Goal: Find specific page/section: Find specific page/section

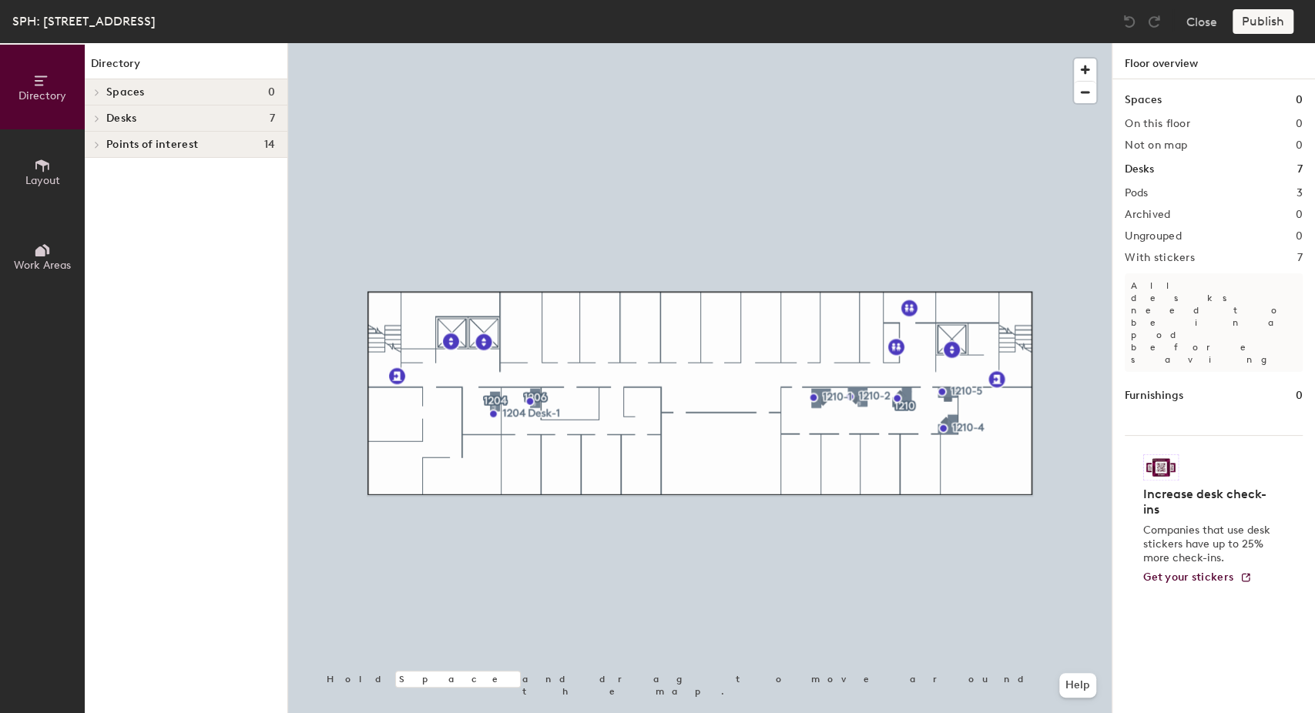
drag, startPoint x: 109, startPoint y: 129, endPoint x: 162, endPoint y: 220, distance: 106.3
click at [109, 130] on div "Desks 7" at bounding box center [186, 119] width 203 height 26
click at [108, 187] on p "1204" at bounding box center [190, 197] width 169 height 20
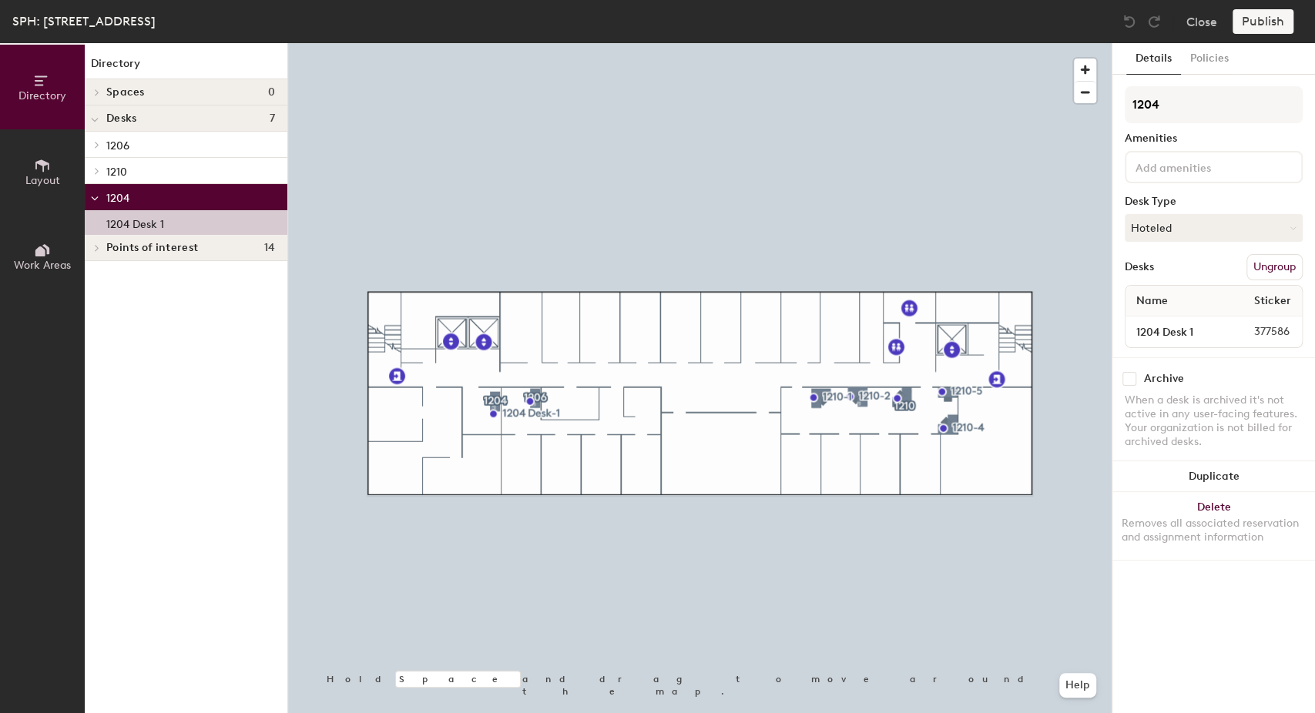
click at [145, 214] on p "1204 Desk 1" at bounding box center [135, 222] width 58 height 18
drag, startPoint x: 1209, startPoint y: 62, endPoint x: 1208, endPoint y: 83, distance: 20.8
click at [1209, 62] on button "Policies" at bounding box center [1209, 59] width 57 height 32
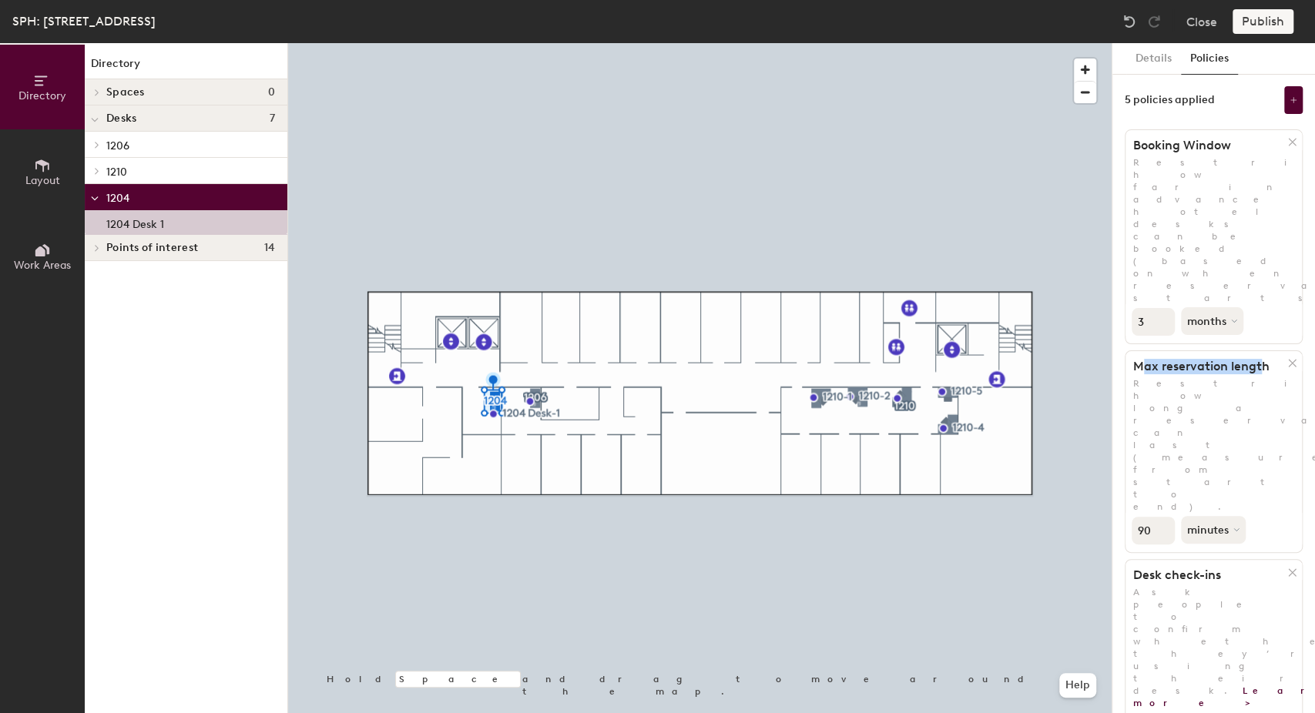
drag, startPoint x: 1138, startPoint y: 253, endPoint x: 1261, endPoint y: 251, distance: 123.2
click at [1261, 359] on h1 "Max reservation length" at bounding box center [1206, 366] width 162 height 15
click at [949, 43] on div at bounding box center [699, 43] width 823 height 0
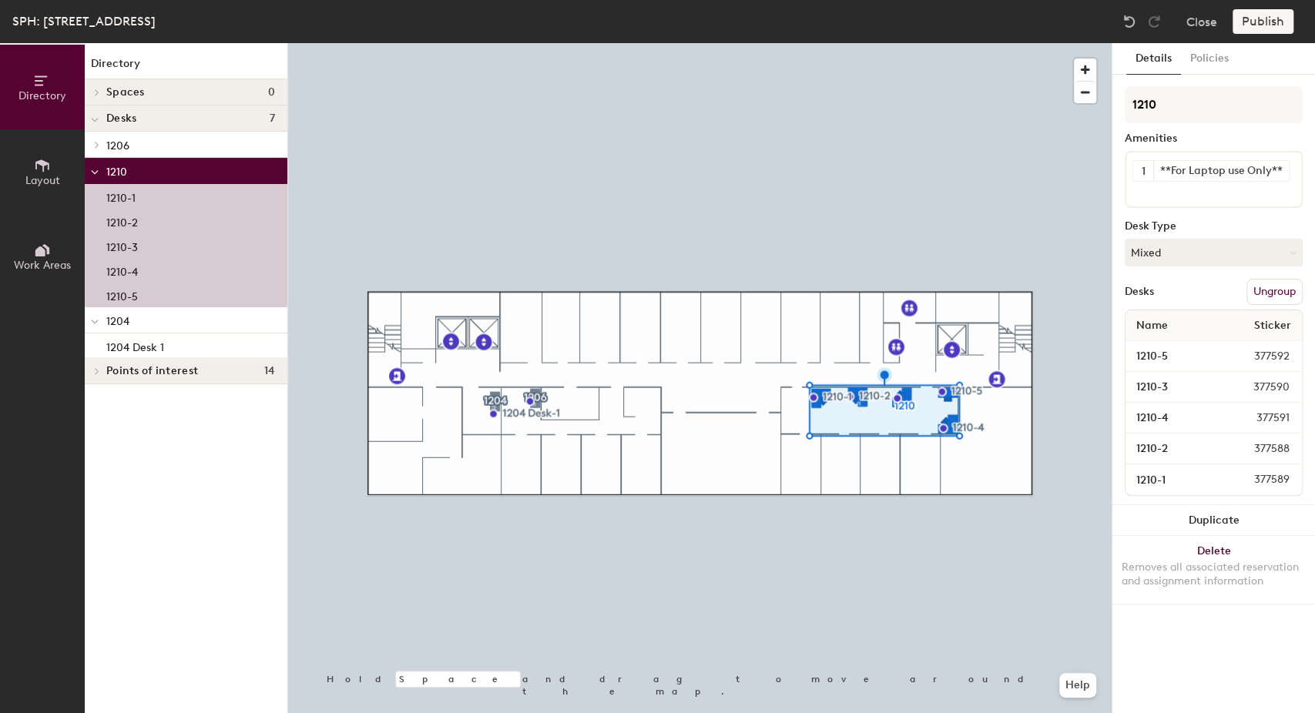
drag, startPoint x: 1217, startPoint y: 62, endPoint x: 1226, endPoint y: 80, distance: 20.7
click at [1217, 62] on button "Policies" at bounding box center [1209, 59] width 57 height 32
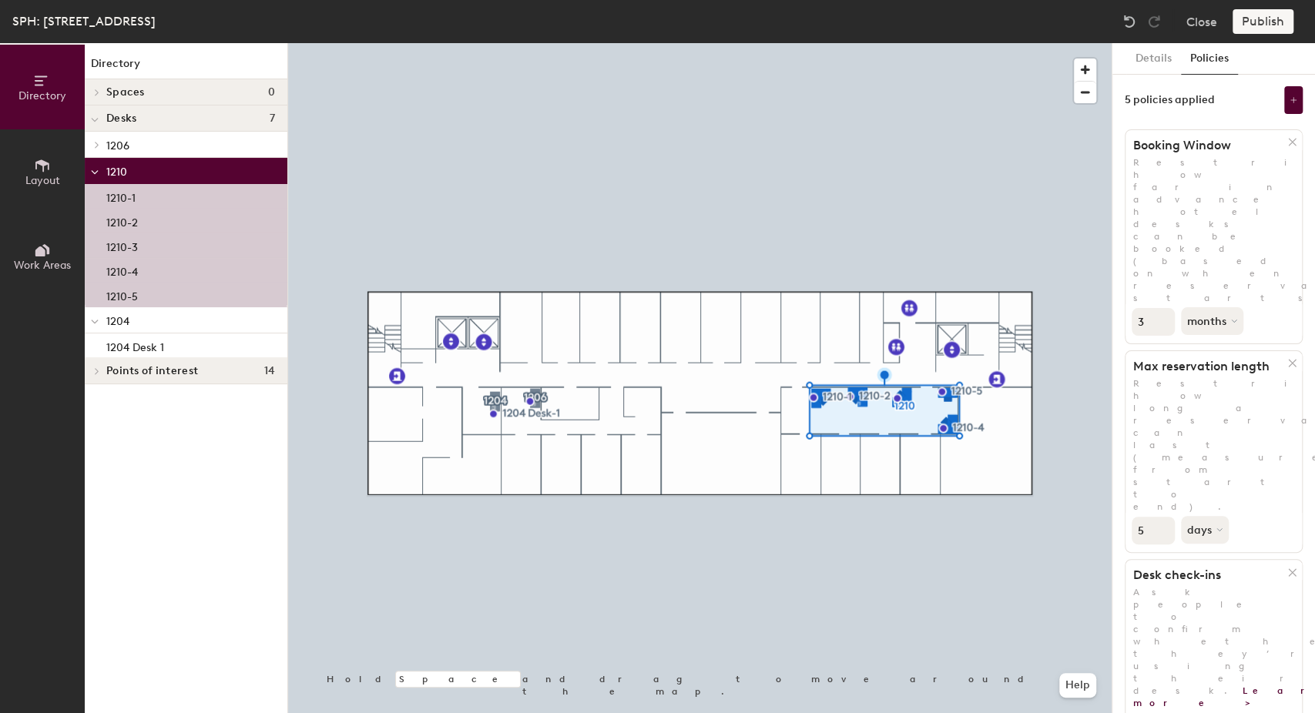
click at [724, 43] on div at bounding box center [699, 43] width 823 height 0
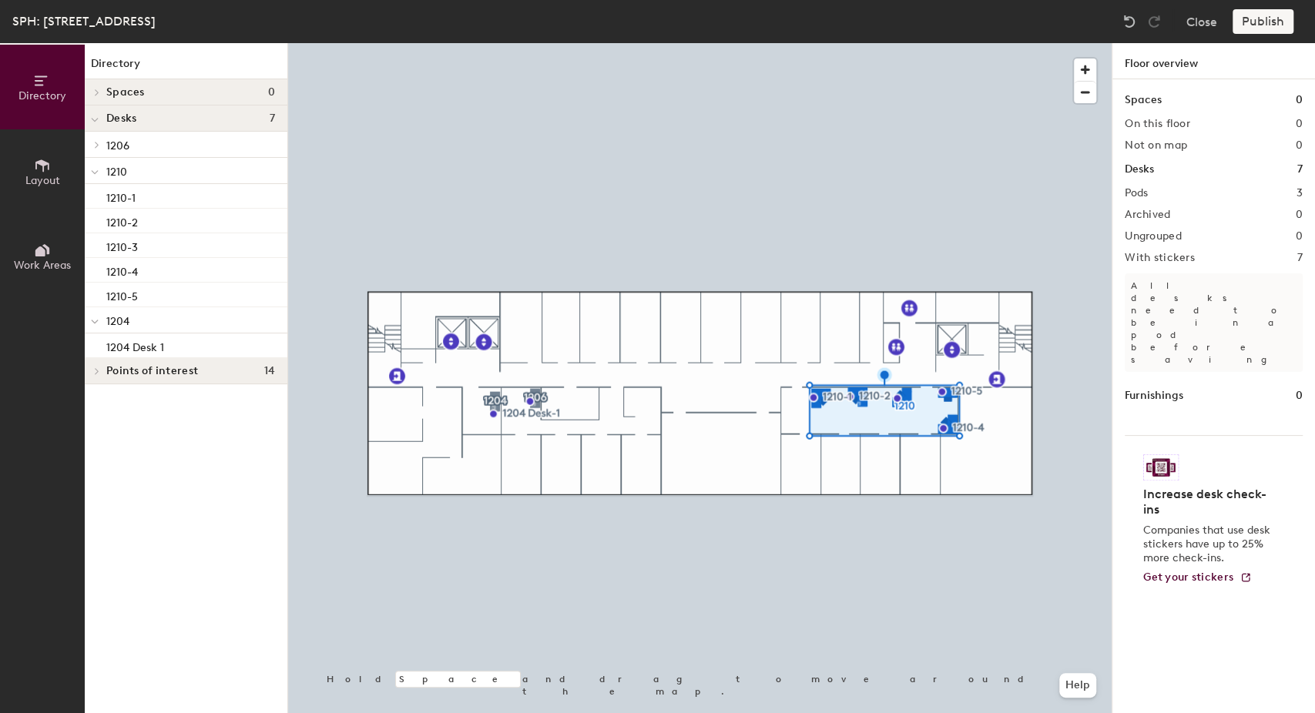
click at [532, 43] on div at bounding box center [699, 43] width 823 height 0
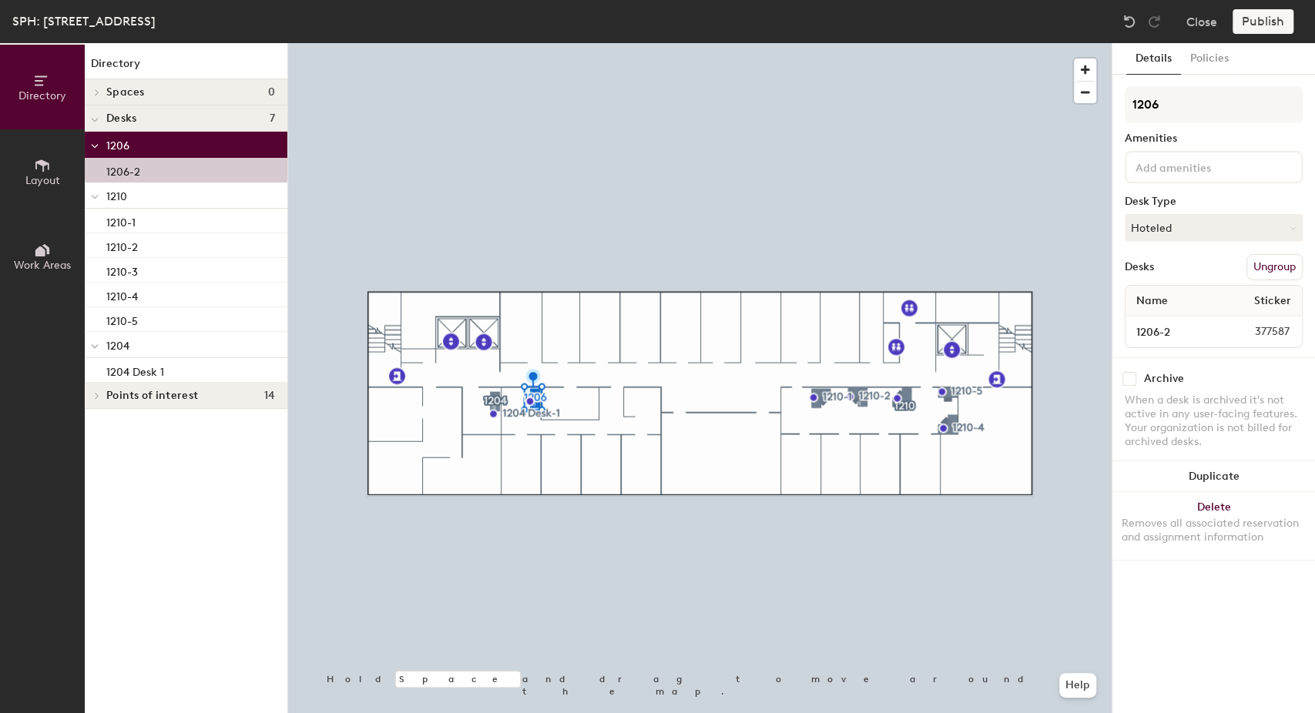
drag, startPoint x: 1188, startPoint y: 59, endPoint x: 1189, endPoint y: 75, distance: 16.2
click at [1188, 59] on button "Policies" at bounding box center [1209, 59] width 57 height 32
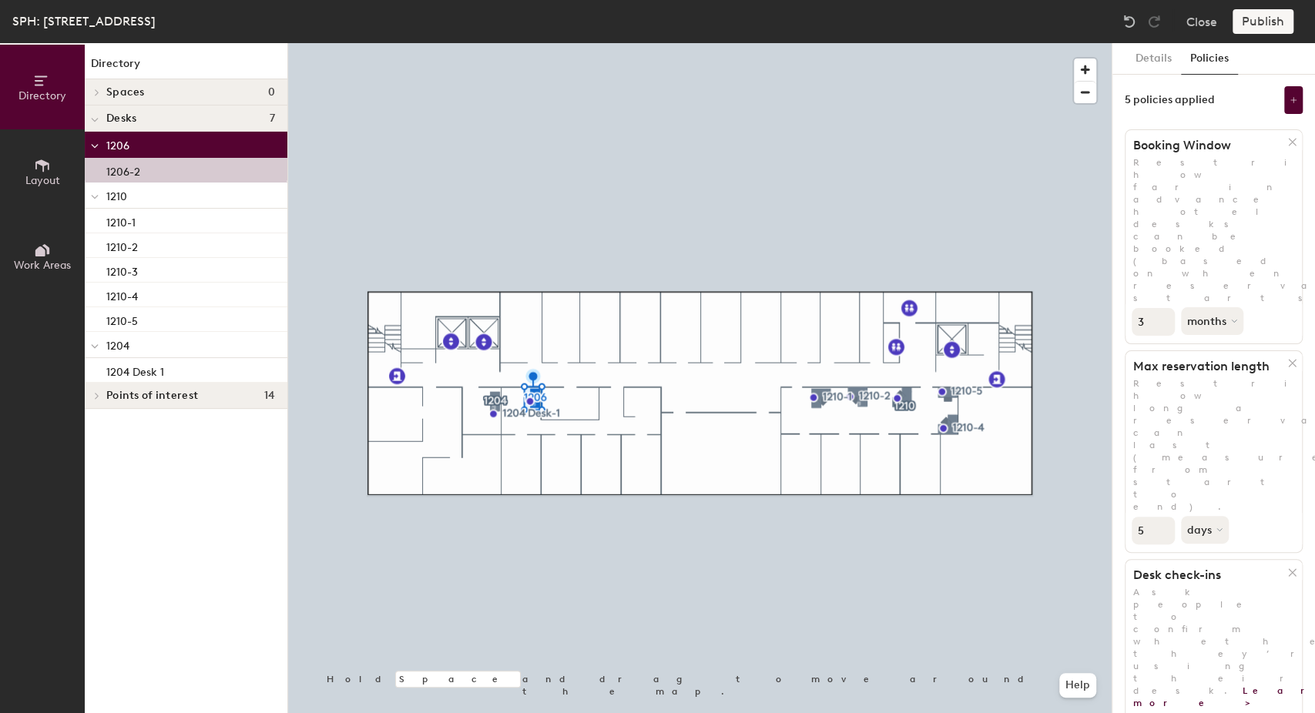
click at [645, 43] on div at bounding box center [699, 43] width 823 height 0
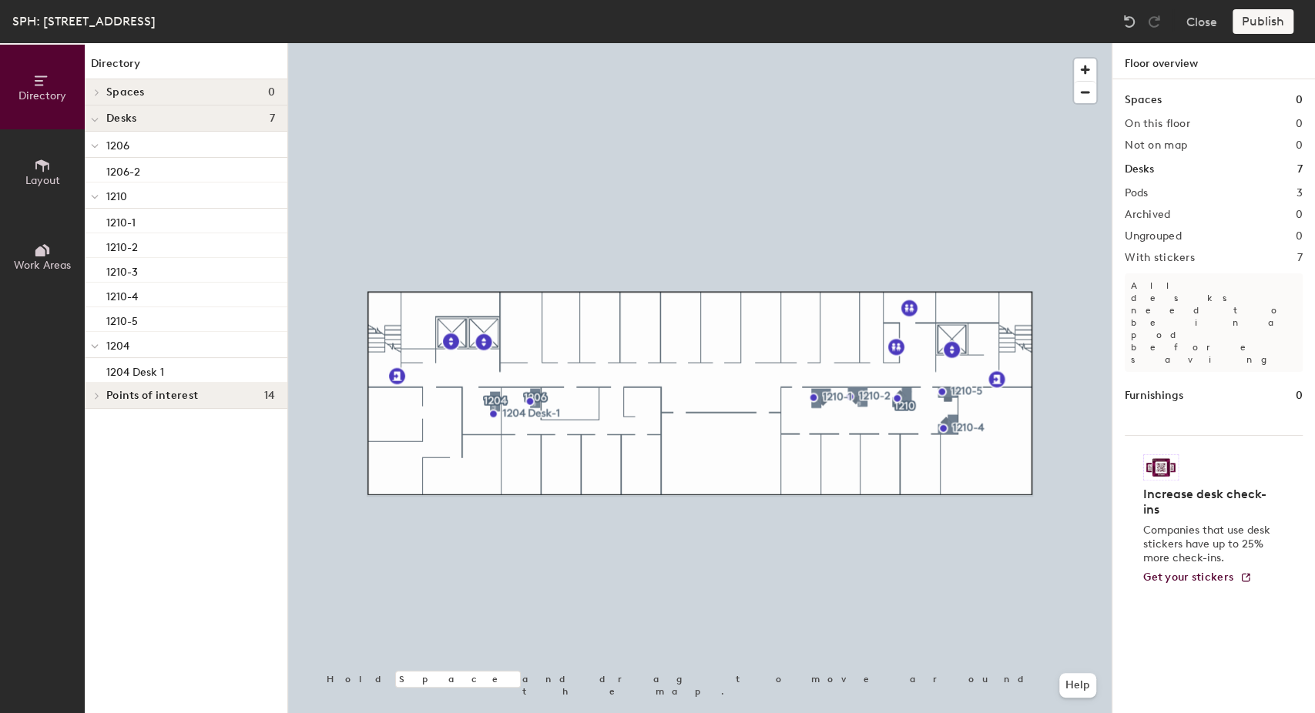
click at [493, 43] on div at bounding box center [699, 43] width 823 height 0
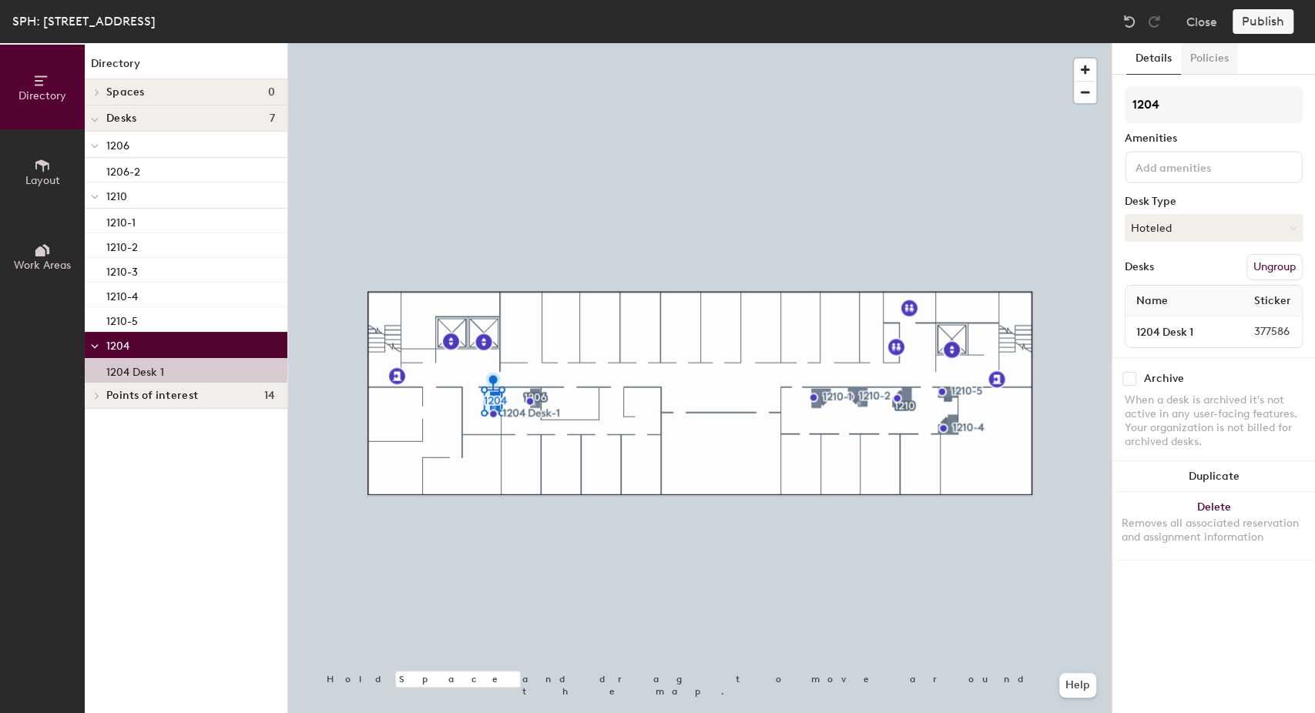
click at [1201, 66] on button "Policies" at bounding box center [1209, 59] width 57 height 32
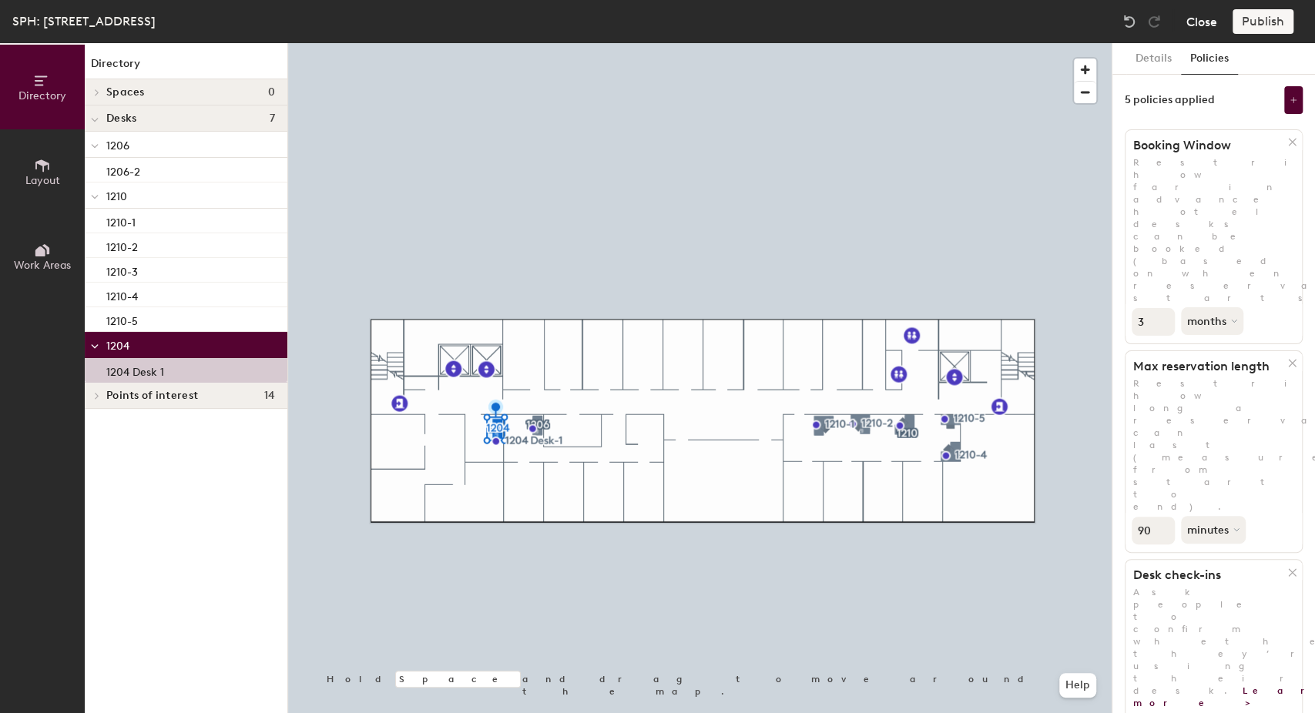
click at [1206, 25] on button "Close" at bounding box center [1201, 21] width 31 height 25
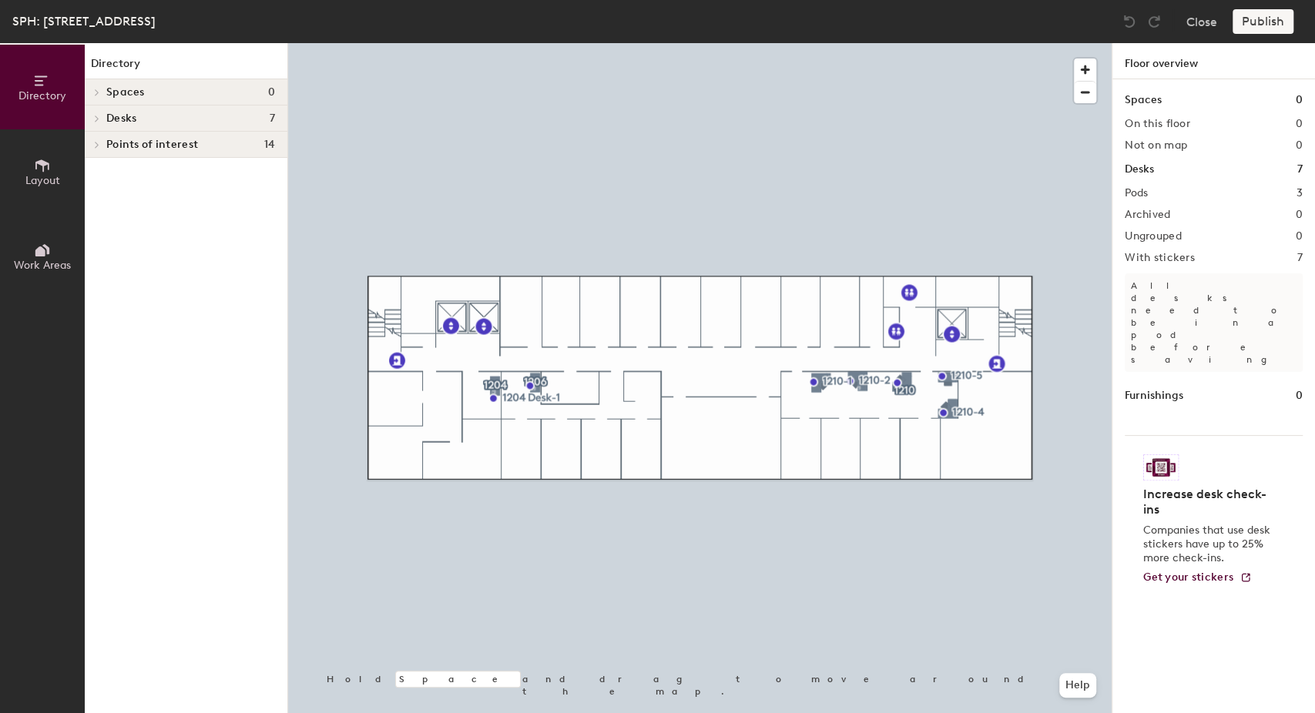
click at [96, 124] on div at bounding box center [95, 118] width 20 height 25
click at [114, 196] on span "1204" at bounding box center [117, 198] width 23 height 13
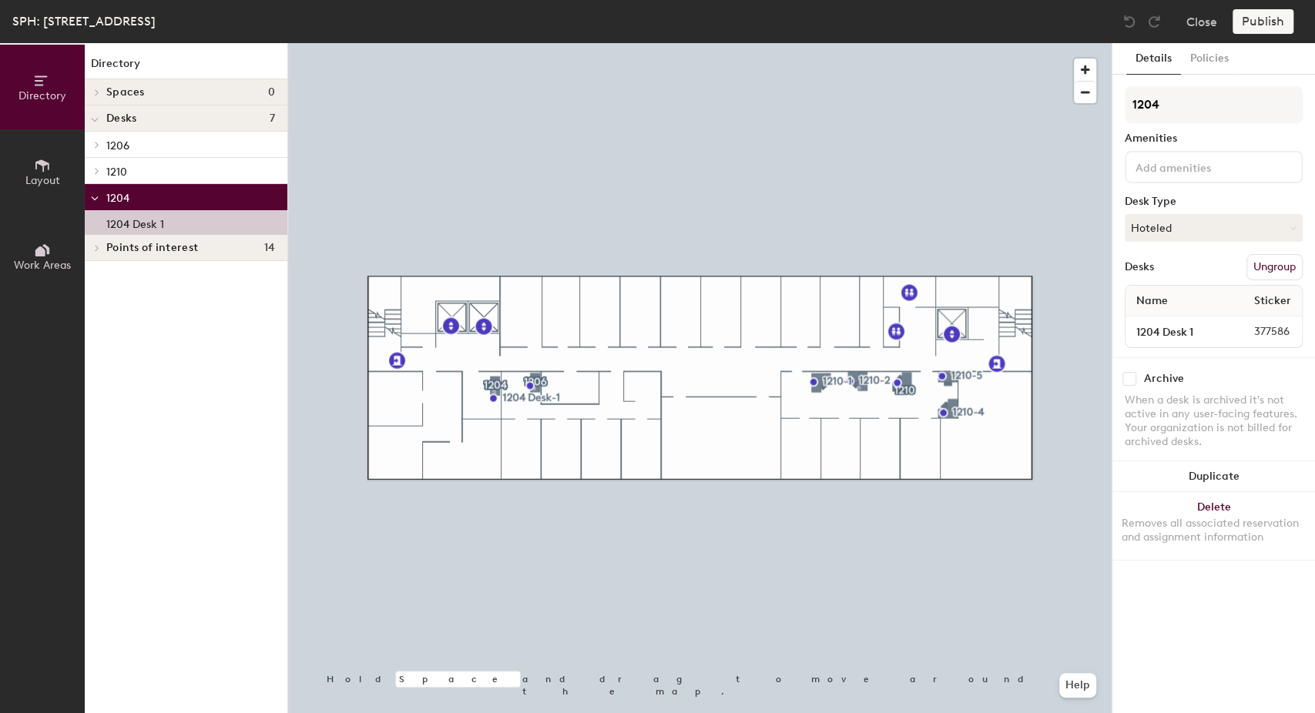
click at [152, 223] on p "1204 Desk 1" at bounding box center [135, 222] width 58 height 18
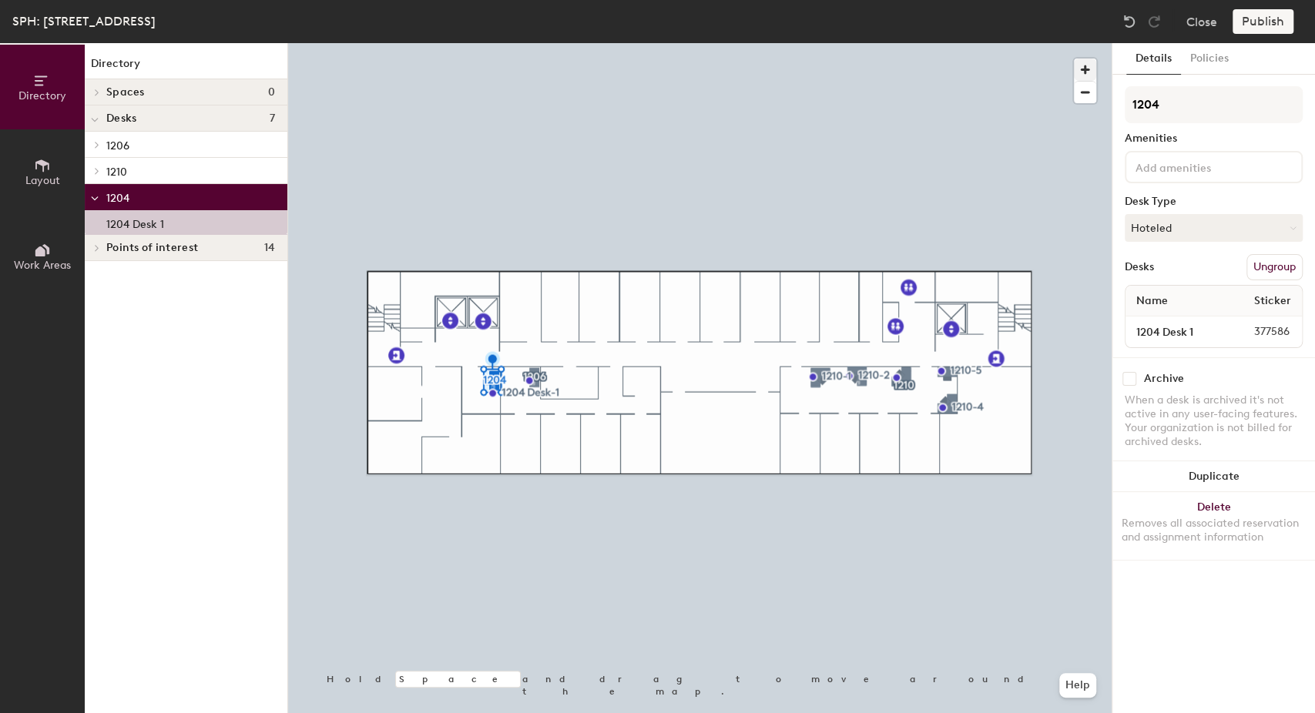
click at [1089, 65] on span "button" at bounding box center [1085, 70] width 22 height 22
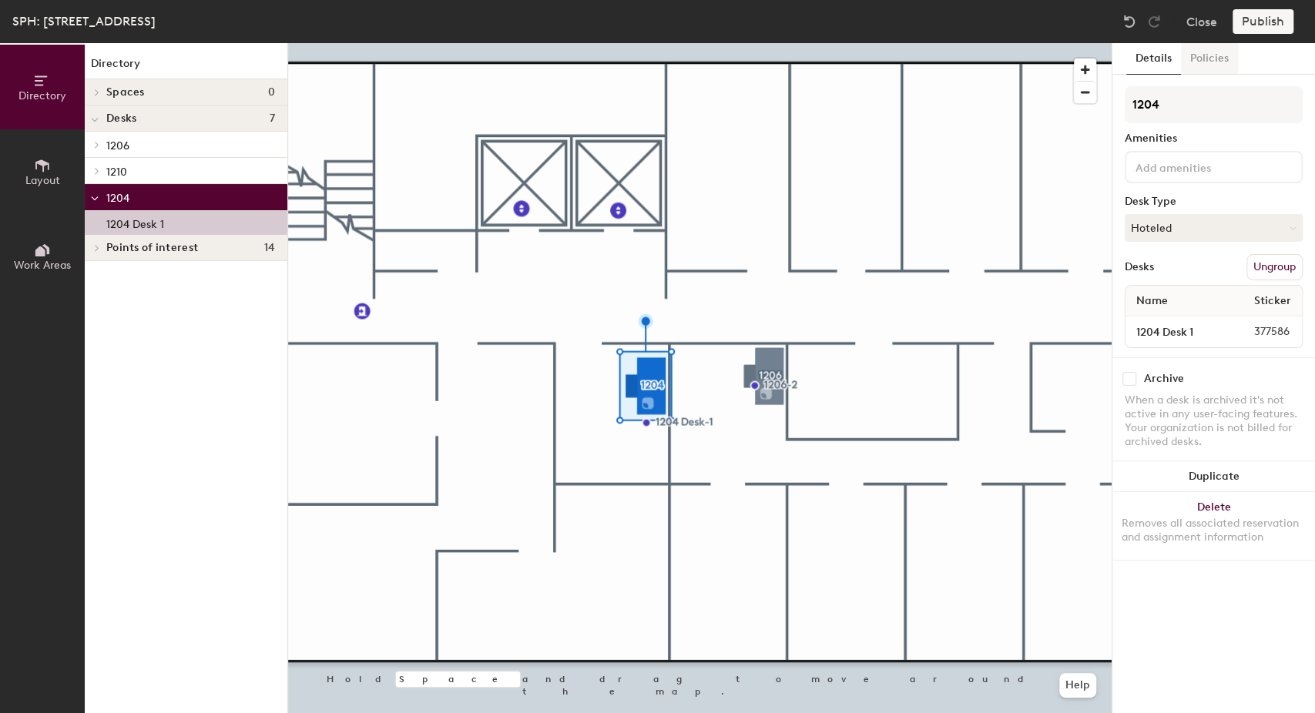
click at [1212, 54] on button "Policies" at bounding box center [1209, 59] width 57 height 32
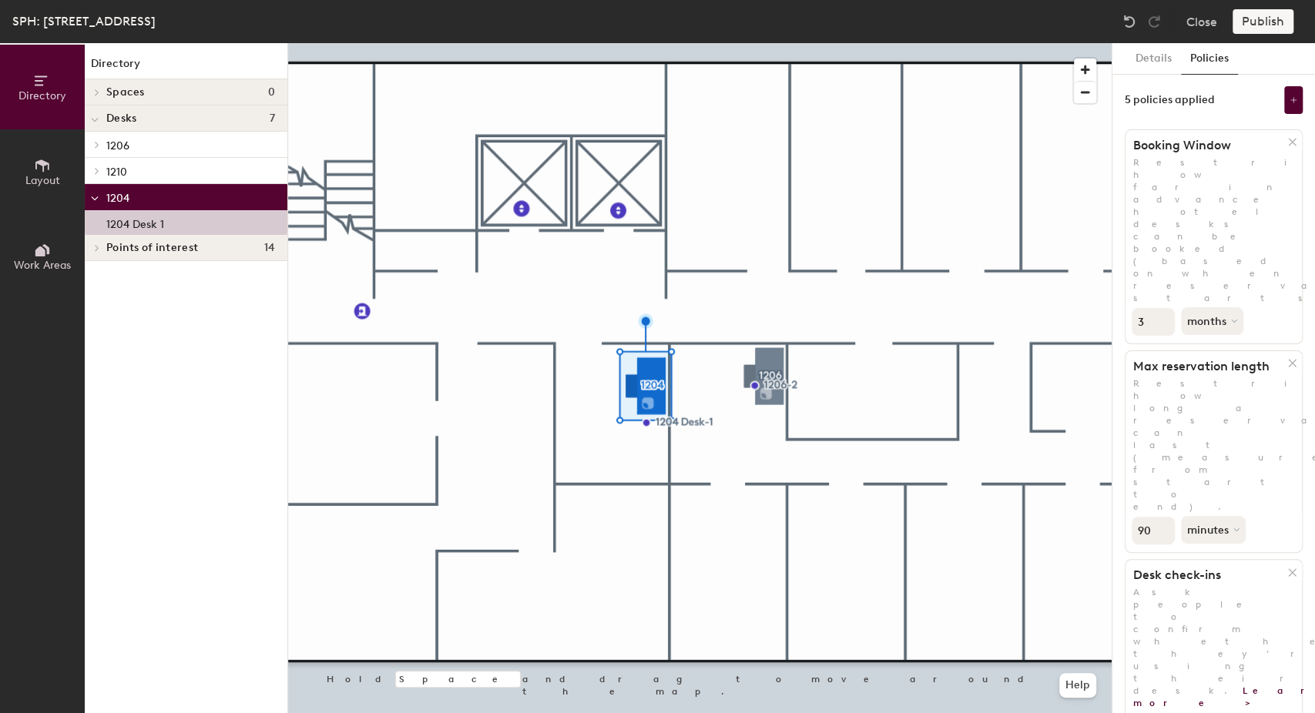
click at [45, 168] on icon at bounding box center [42, 165] width 17 height 17
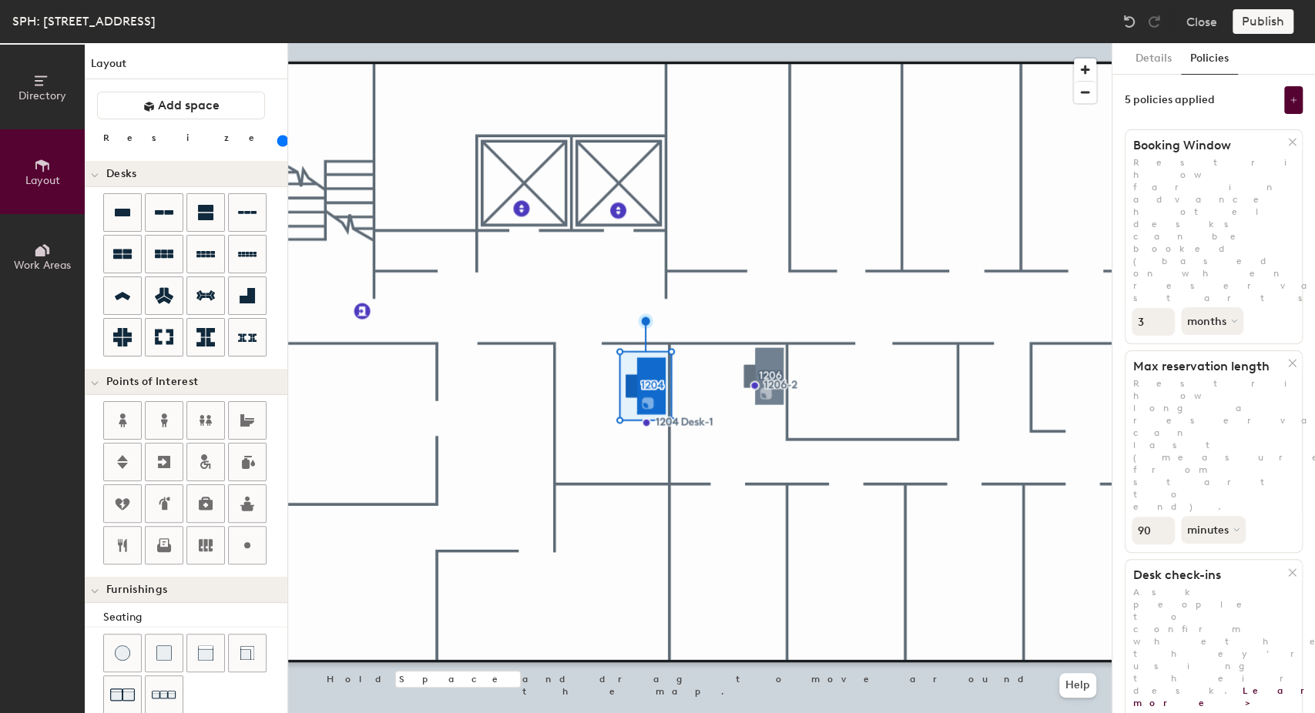
click at [43, 227] on button "Work Areas" at bounding box center [42, 256] width 85 height 85
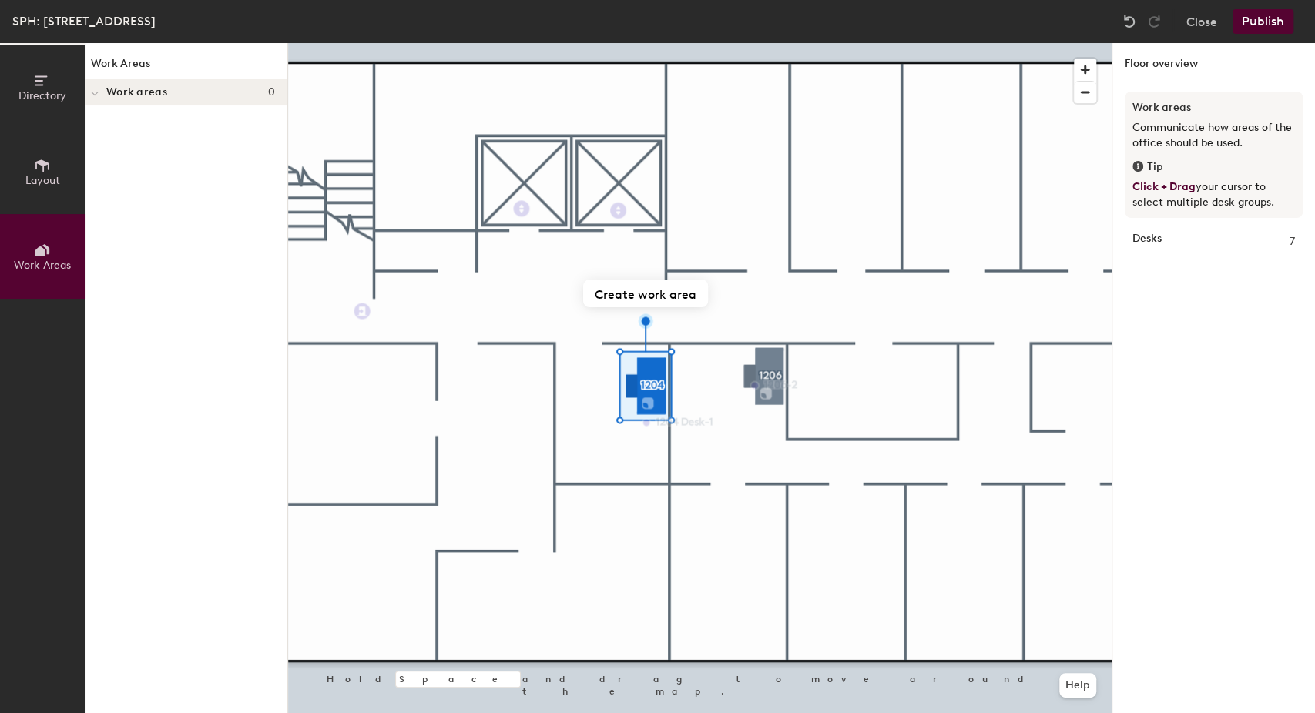
click at [95, 94] on icon at bounding box center [95, 93] width 6 height 3
click at [39, 169] on icon at bounding box center [42, 165] width 17 height 17
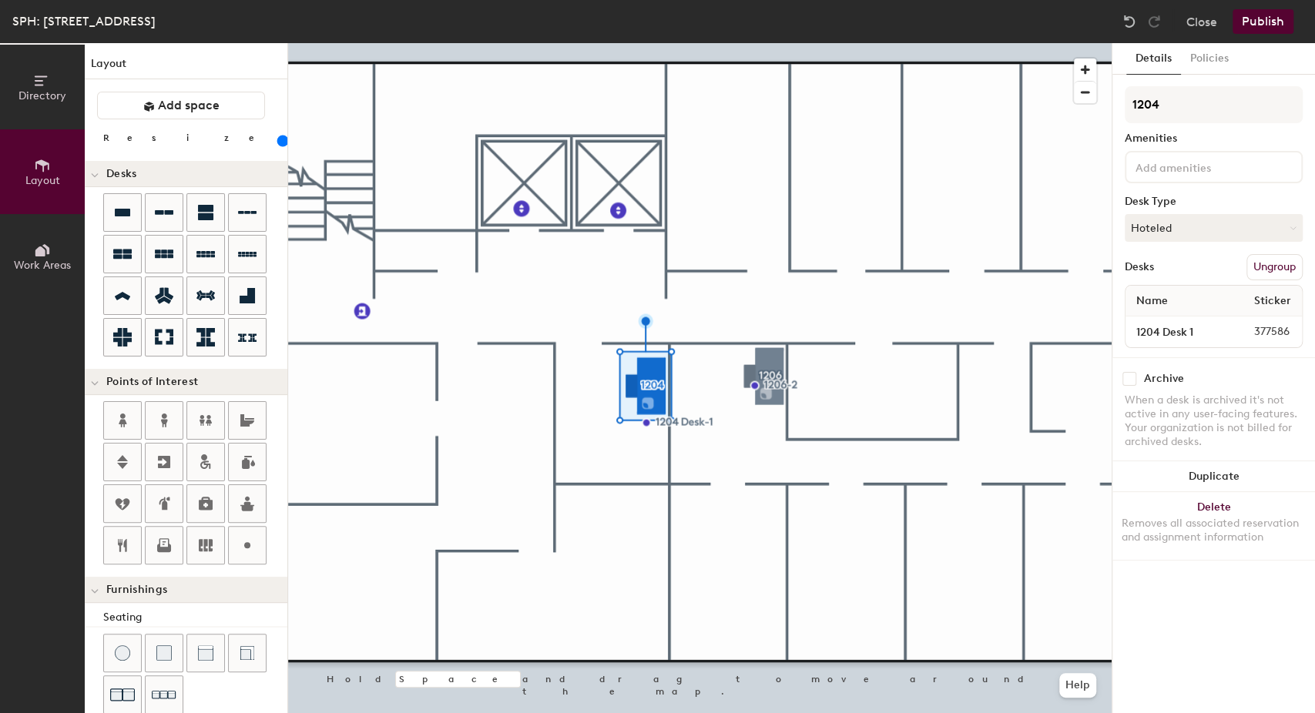
click at [46, 61] on button "Directory" at bounding box center [42, 87] width 85 height 85
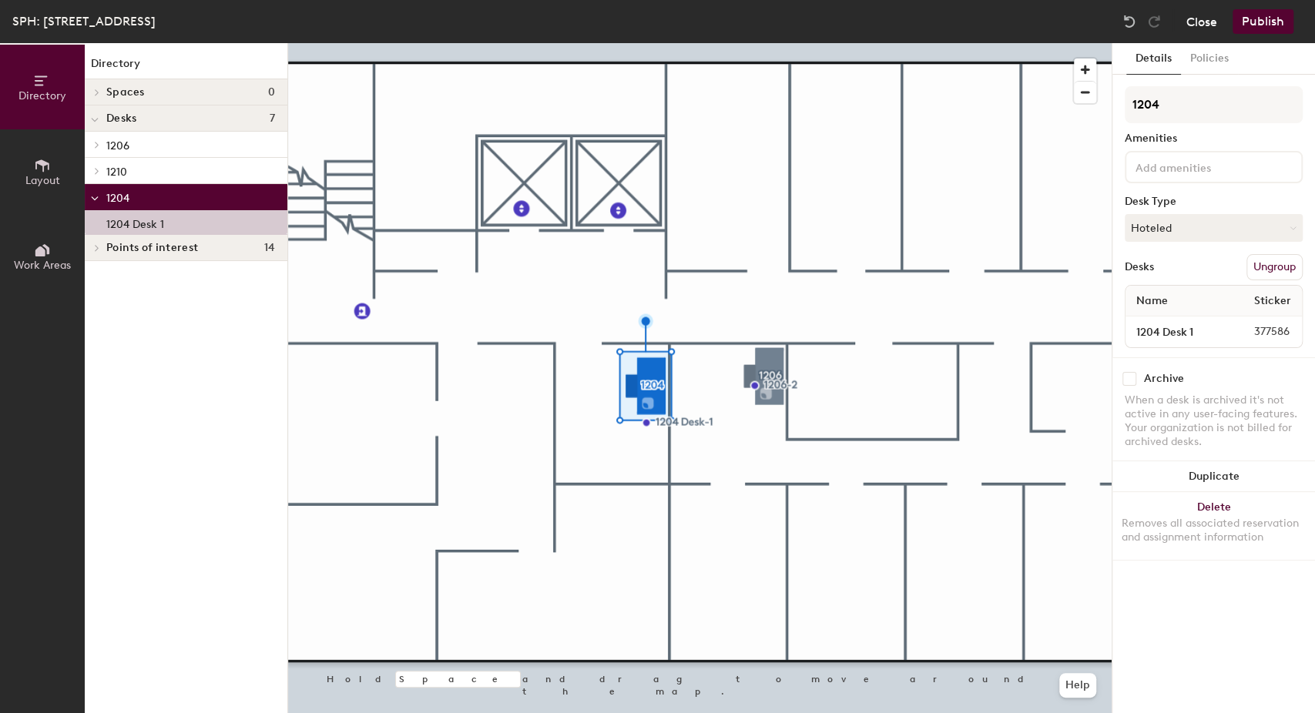
click at [1203, 31] on button "Close" at bounding box center [1201, 21] width 31 height 25
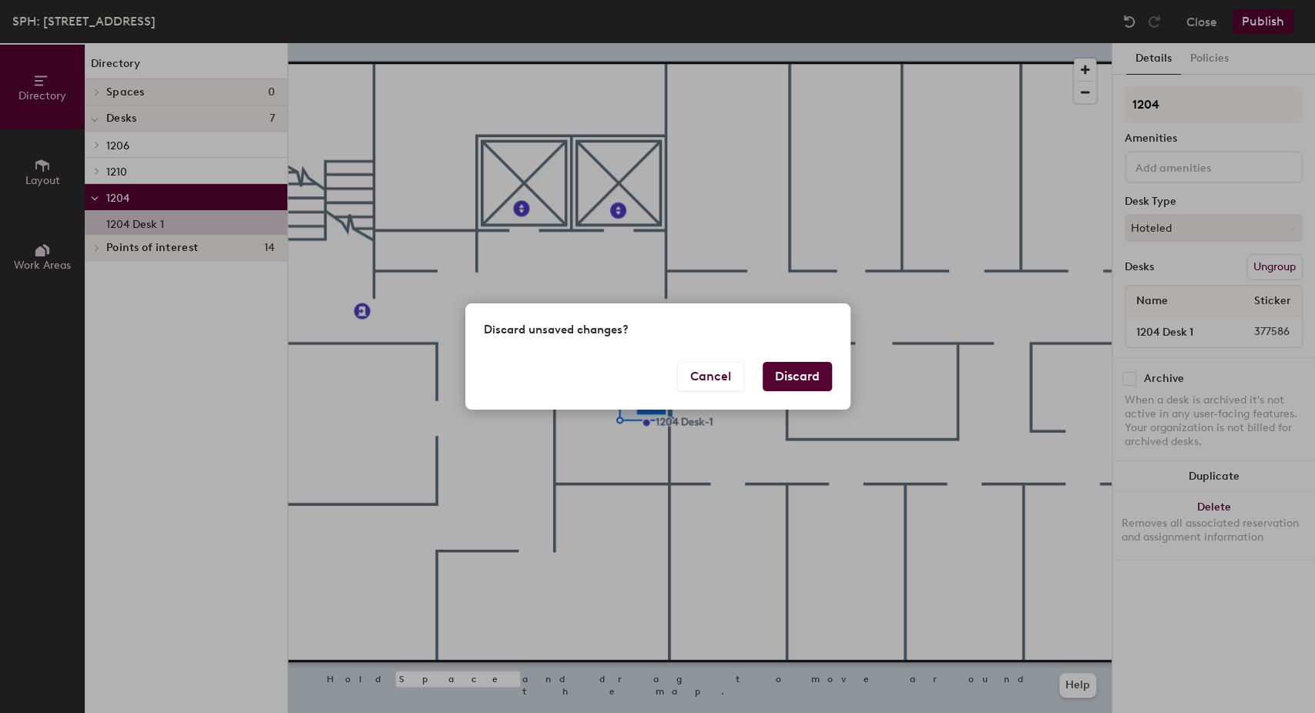
click at [813, 367] on button "Discard" at bounding box center [796, 376] width 69 height 29
